Goal: Task Accomplishment & Management: Manage account settings

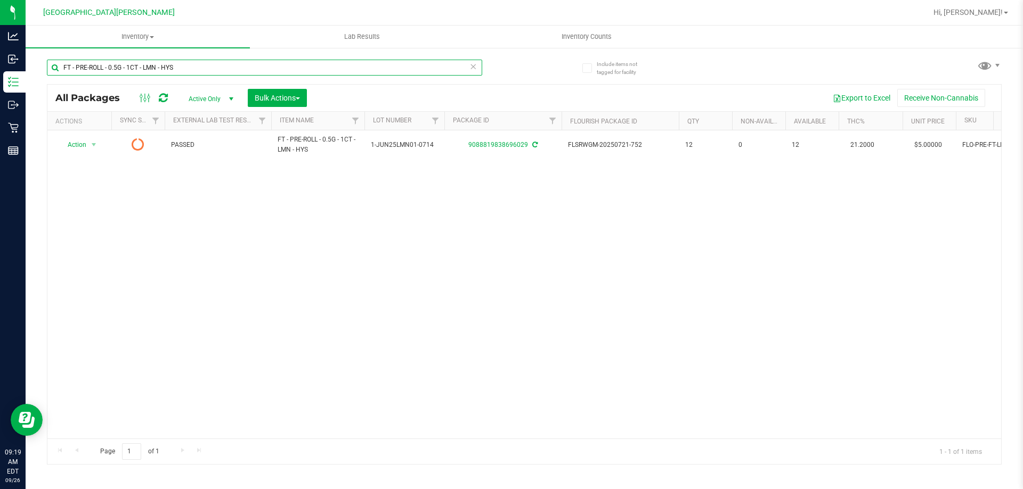
click at [191, 67] on input "FT - PRE-ROLL - 0.5G - 1CT - LMN - HYS" at bounding box center [264, 68] width 435 height 16
type input "sgz"
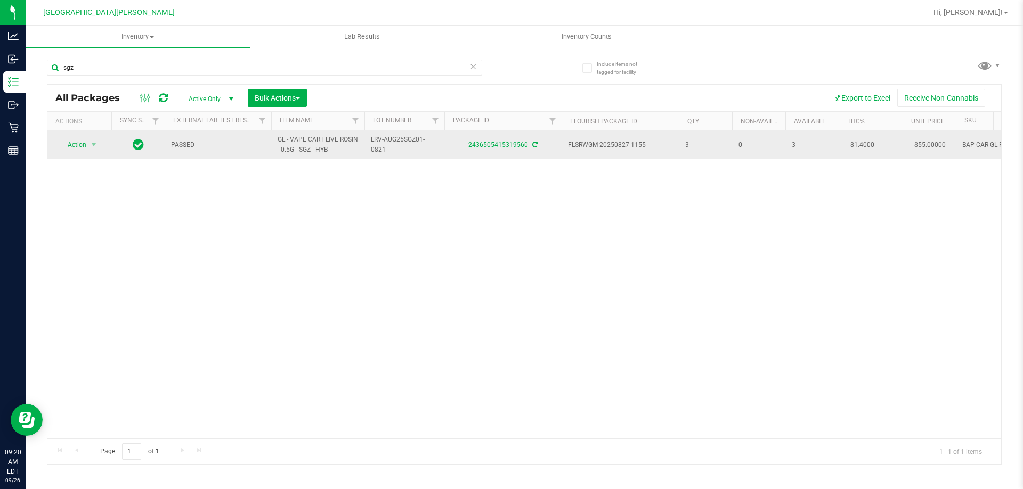
click at [314, 144] on span "GL - VAPE CART LIVE ROSIN - 0.5G - SGZ - HYB" at bounding box center [317, 145] width 80 height 20
click at [92, 142] on span "select" at bounding box center [93, 145] width 9 height 9
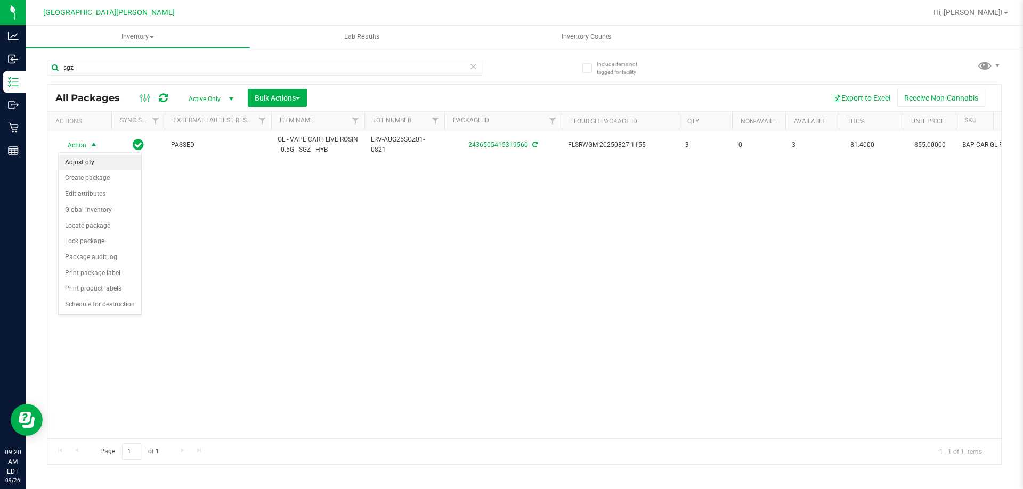
click at [94, 163] on li "Adjust qty" at bounding box center [100, 163] width 83 height 16
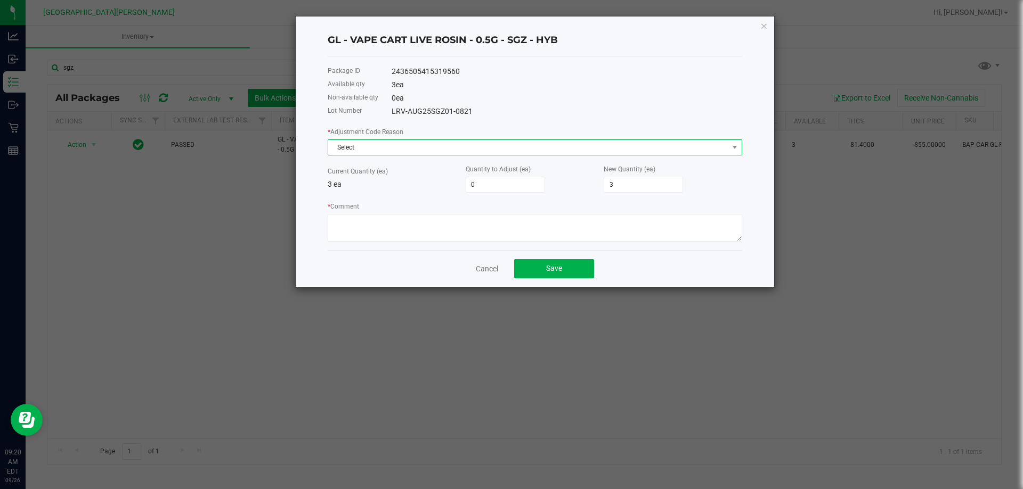
click at [466, 152] on span "Select" at bounding box center [528, 147] width 400 height 15
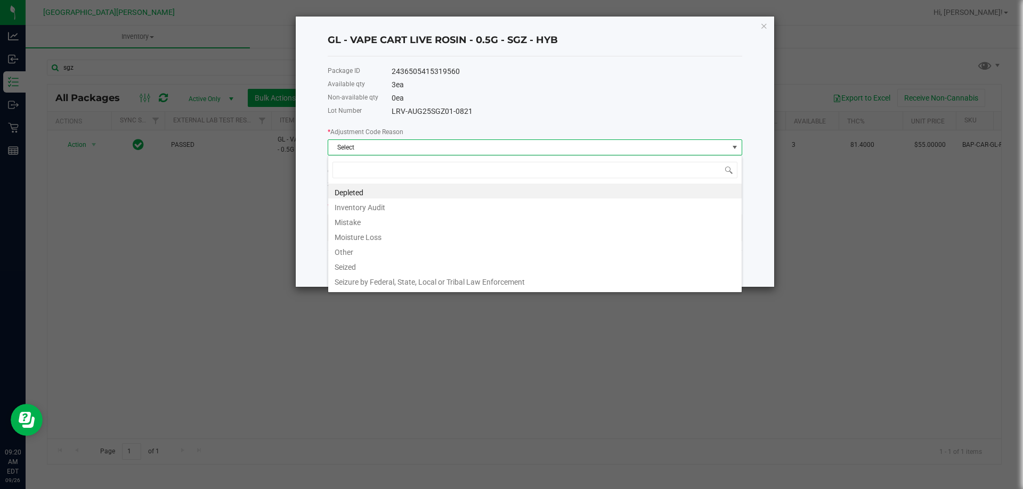
scroll to position [16, 414]
click at [372, 208] on li "Inventory Audit" at bounding box center [534, 206] width 413 height 15
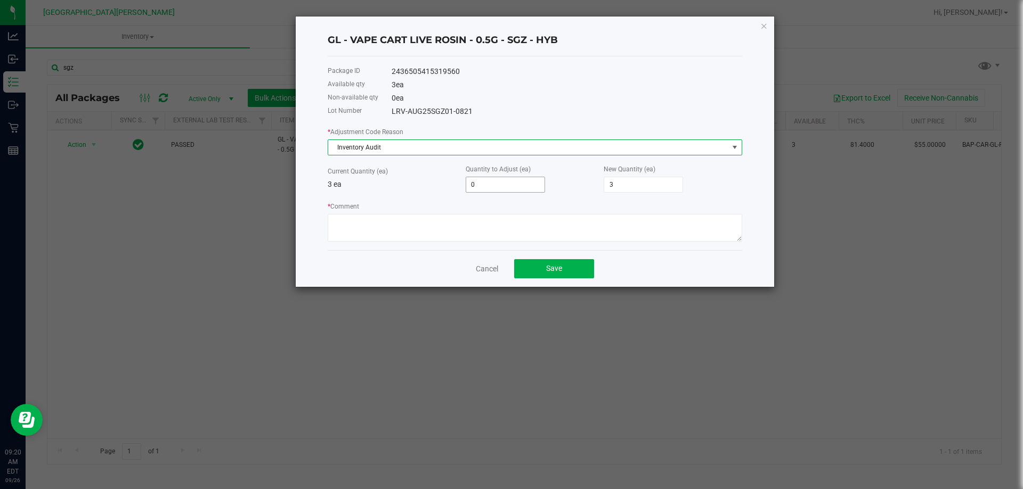
click at [496, 178] on input "0" at bounding box center [505, 184] width 78 height 15
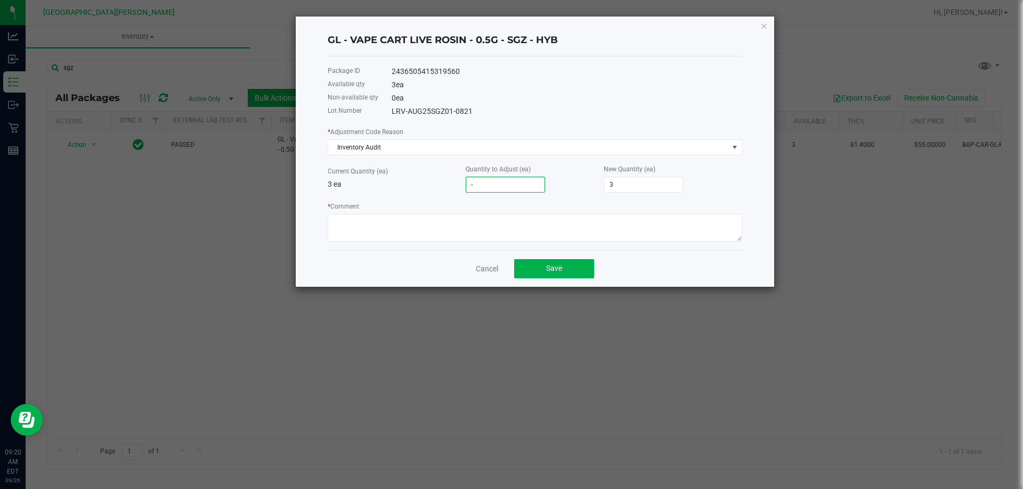
type input "-1"
type input "2"
type input "-1"
click at [510, 223] on textarea "* Comment" at bounding box center [535, 228] width 414 height 28
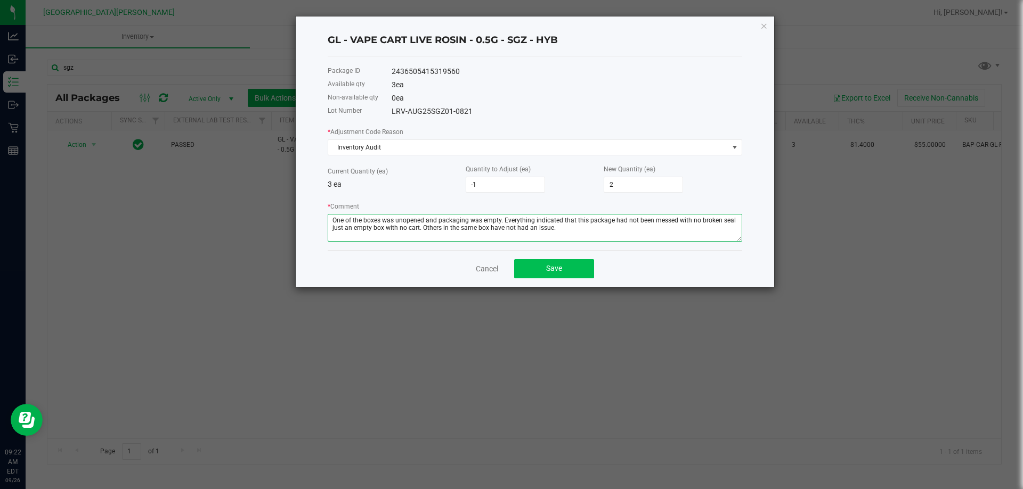
type textarea "One of the boxes was unopened and packaging was empty. Everything indicated tha…"
click at [553, 271] on span "Save" at bounding box center [554, 268] width 16 height 9
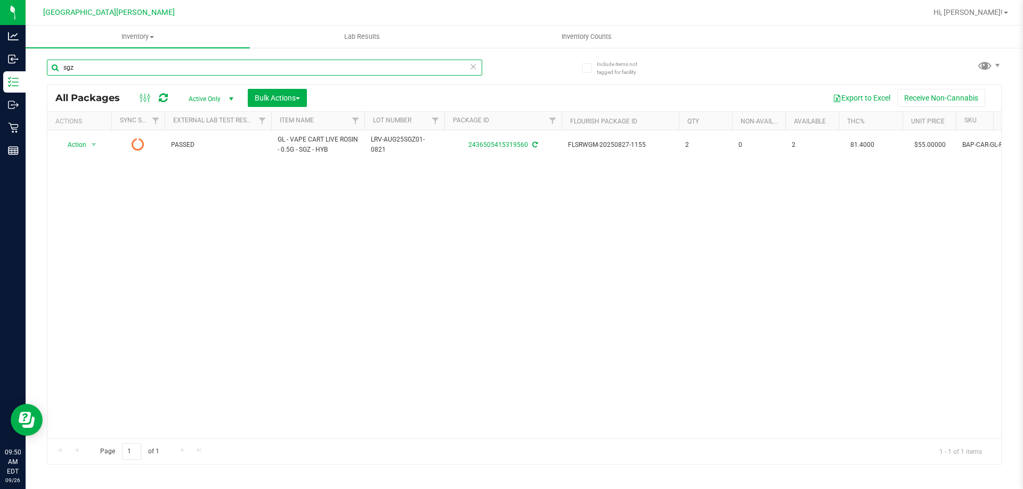
click at [140, 63] on input "sgz" at bounding box center [264, 68] width 435 height 16
type input "8589080059797332"
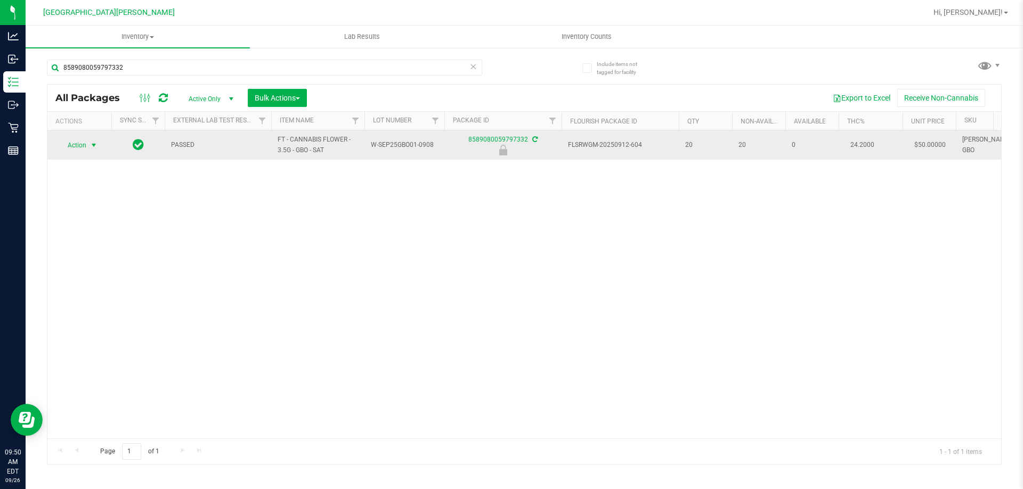
click at [95, 145] on span "select" at bounding box center [93, 145] width 9 height 9
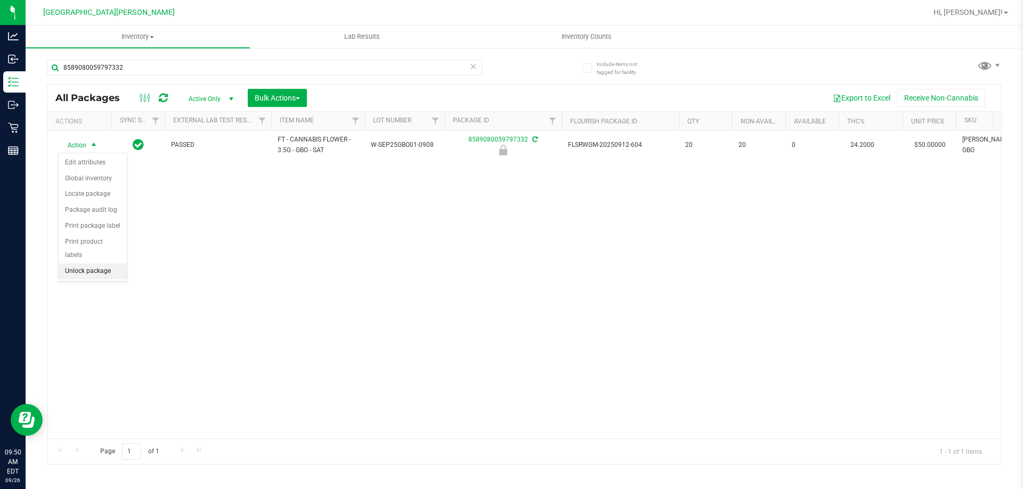
click at [74, 264] on li "Unlock package" at bounding box center [93, 272] width 68 height 16
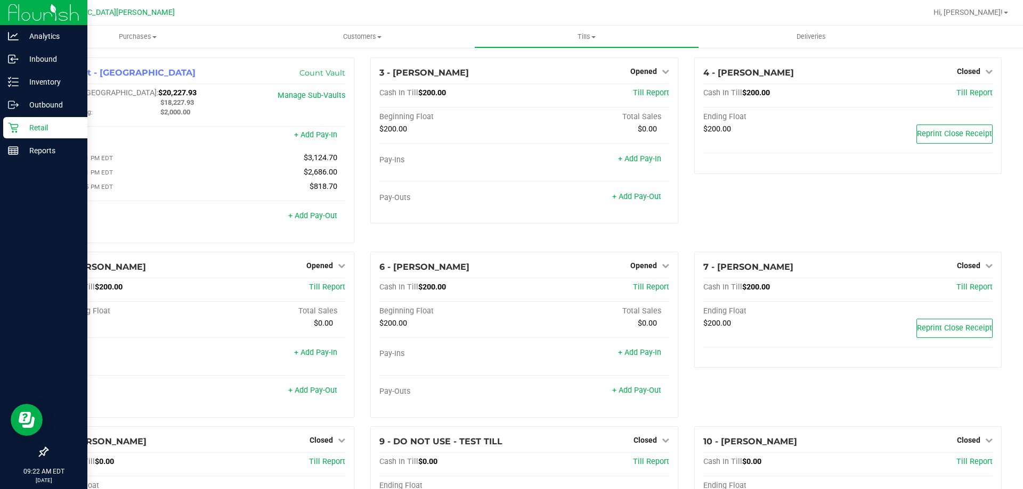
click at [18, 133] on div "Retail" at bounding box center [45, 127] width 84 height 21
